Goal: Task Accomplishment & Management: Use online tool/utility

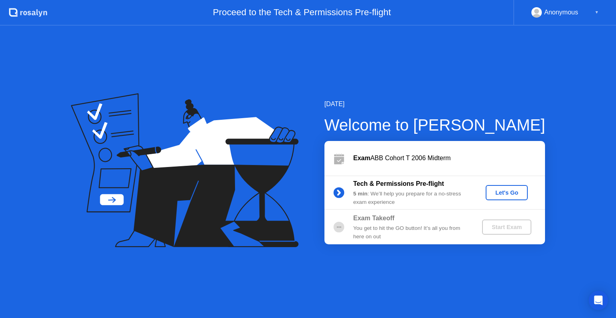
click at [503, 186] on button "Let's Go" at bounding box center [507, 192] width 42 height 15
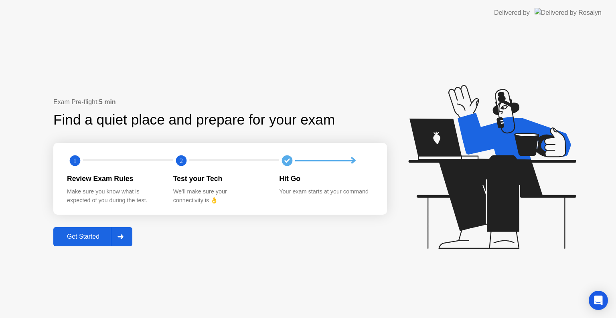
click at [124, 244] on div at bounding box center [120, 237] width 19 height 18
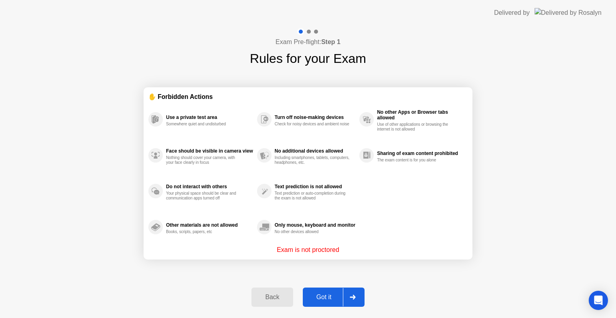
click at [326, 298] on div "Got it" at bounding box center [324, 297] width 38 height 7
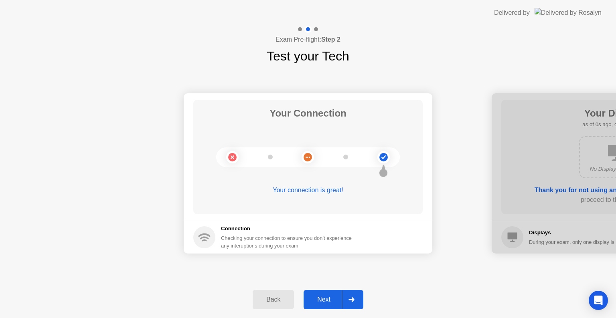
click at [326, 298] on div "Next" at bounding box center [324, 299] width 36 height 7
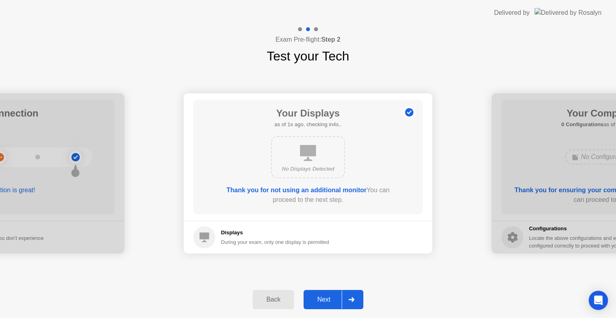
click at [326, 298] on div "Next" at bounding box center [324, 299] width 36 height 7
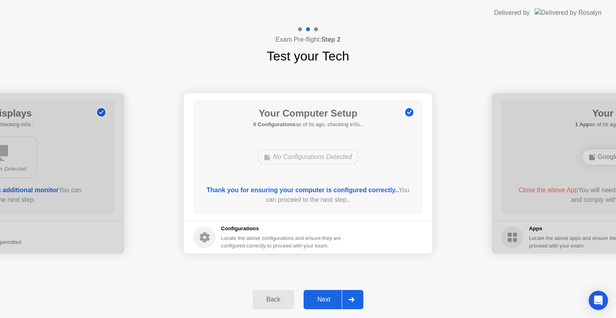
click at [326, 298] on div "Next" at bounding box center [324, 299] width 36 height 7
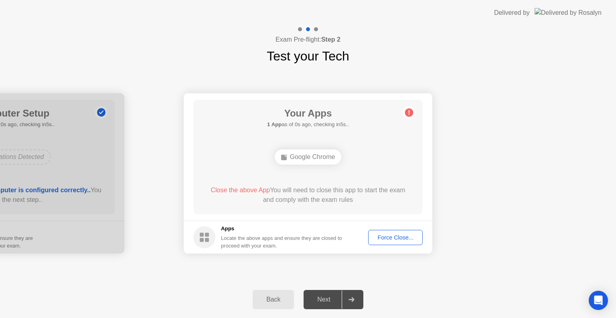
click at [326, 298] on div "Next" at bounding box center [324, 299] width 36 height 7
click at [387, 230] on button "Force Close..." at bounding box center [395, 237] width 55 height 15
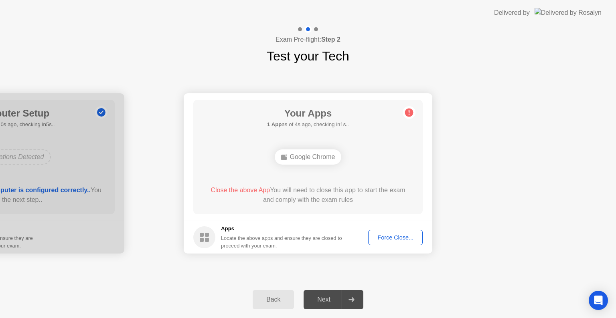
click at [391, 244] on button "Force Close..." at bounding box center [395, 237] width 55 height 15
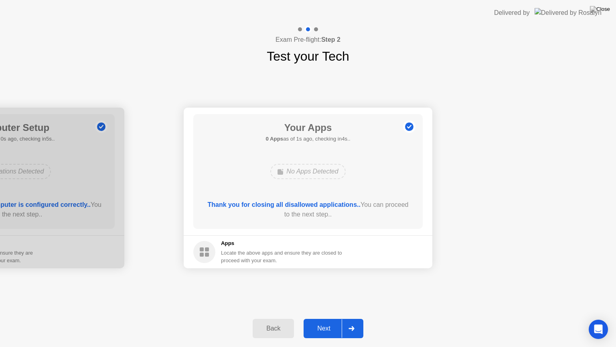
click at [377, 156] on div "Your Apps 0 Apps as of 1s ago, checking in4s.. No Apps Detected Thank you for c…" at bounding box center [307, 171] width 229 height 115
click at [316, 318] on div "Next" at bounding box center [324, 327] width 36 height 7
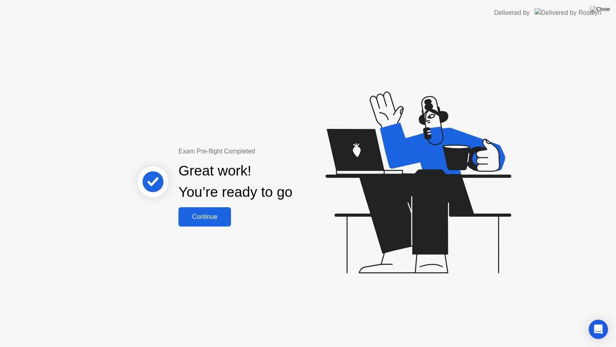
click at [209, 215] on div "Continue" at bounding box center [205, 216] width 48 height 7
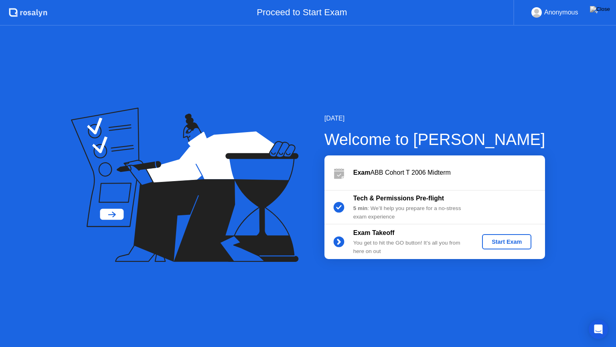
click at [500, 246] on button "Start Exam" at bounding box center [506, 241] width 49 height 15
